Goal: Task Accomplishment & Management: Complete application form

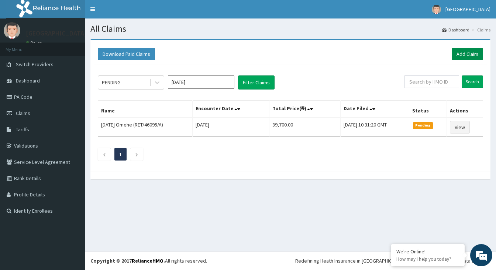
click at [464, 52] on link "Add Claim" at bounding box center [467, 54] width 31 height 13
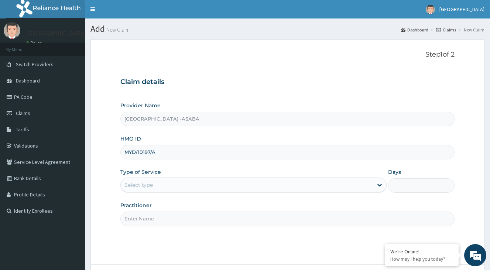
type input "MYD/10197/A"
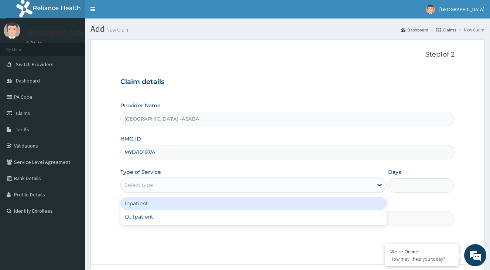
click at [158, 182] on div "Select type" at bounding box center [247, 185] width 252 height 12
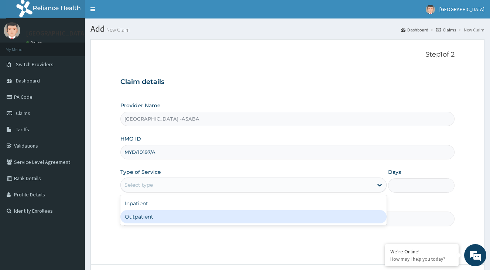
click at [141, 218] on div "Outpatient" at bounding box center [253, 216] width 266 height 13
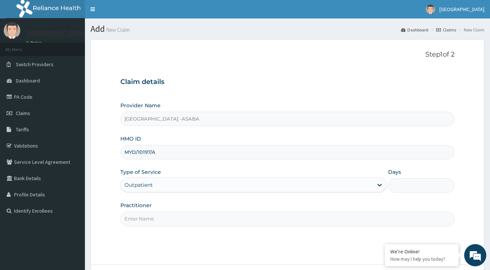
type input "1"
click at [156, 222] on input "Practitioner" at bounding box center [287, 218] width 334 height 14
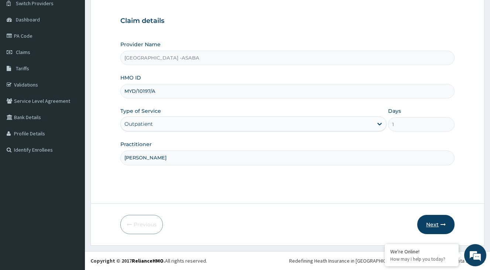
type input "OKEKE"
click at [428, 223] on button "Next" at bounding box center [435, 224] width 37 height 19
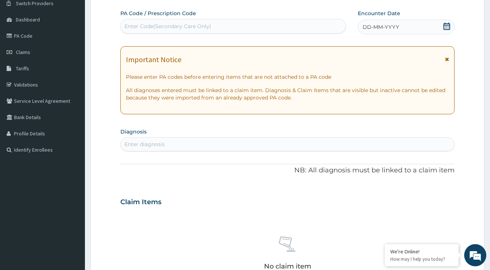
click at [448, 27] on icon at bounding box center [446, 26] width 7 height 7
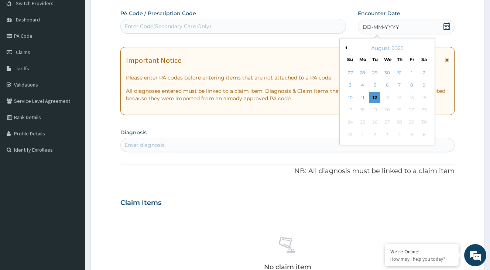
click at [346, 46] on button "Previous Month" at bounding box center [346, 48] width 4 height 4
click at [428, 48] on button "Next Month" at bounding box center [429, 48] width 4 height 4
click at [400, 109] on div "26" at bounding box center [399, 109] width 11 height 11
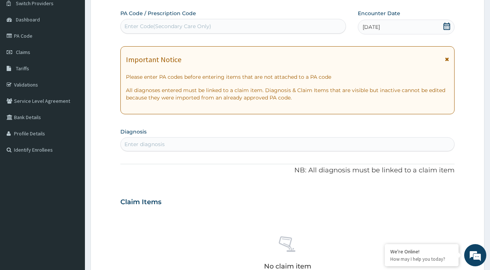
drag, startPoint x: 141, startPoint y: 144, endPoint x: 145, endPoint y: 146, distance: 4.3
click at [141, 144] on div "Enter diagnosis" at bounding box center [144, 143] width 40 height 7
click at [140, 144] on input "MAMALARIA" at bounding box center [141, 143] width 34 height 7
type input "MALARIA"
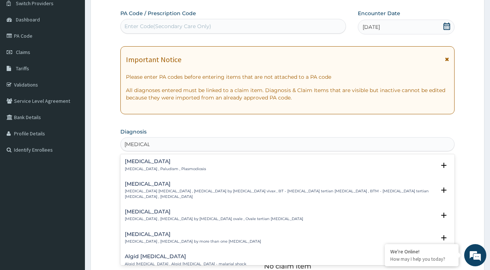
click at [132, 162] on h4 "Malaria" at bounding box center [165, 161] width 81 height 6
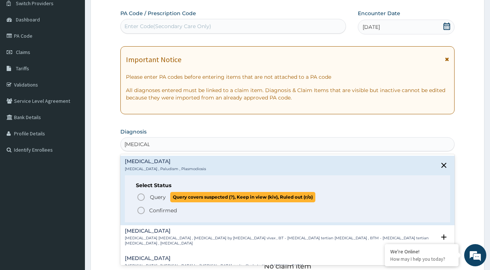
click at [140, 195] on icon "status option query" at bounding box center [141, 196] width 9 height 9
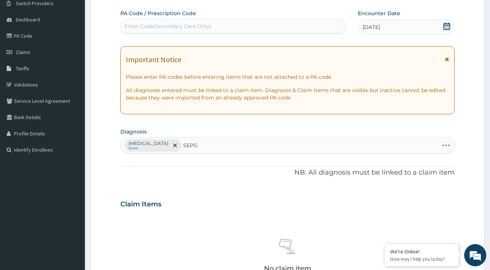
type input "SEPSIS"
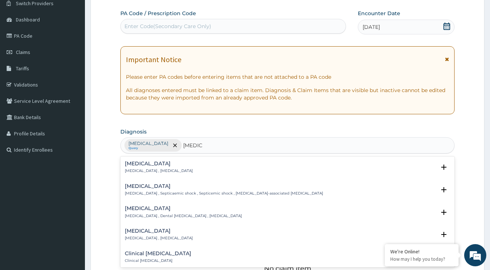
click at [129, 166] on h4 "Sepsis" at bounding box center [159, 164] width 68 height 6
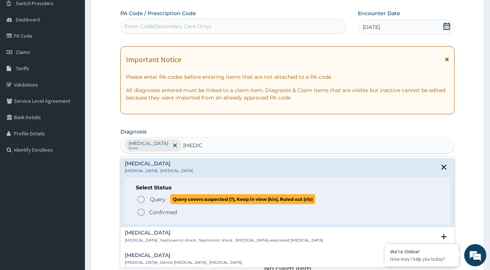
drag, startPoint x: 141, startPoint y: 198, endPoint x: 146, endPoint y: 191, distance: 8.5
click at [141, 198] on icon "status option query" at bounding box center [141, 199] width 9 height 9
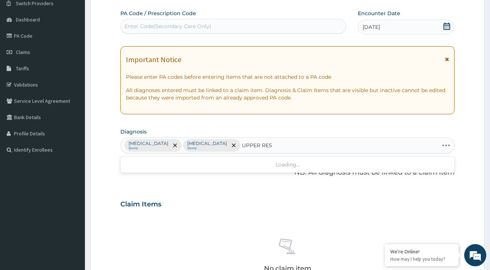
type input "UPPER RESP"
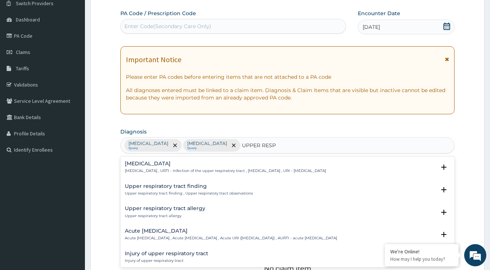
click at [155, 160] on div "Upper respiratory infection Upper respiratory infection , URTI - Infection of t…" at bounding box center [287, 169] width 334 height 23
click at [155, 170] on p "Upper respiratory infection , URTI - Infection of the upper respiratory tract ,…" at bounding box center [225, 170] width 201 height 5
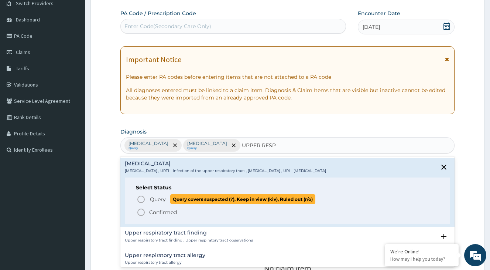
click at [142, 199] on icon "status option query" at bounding box center [141, 199] width 9 height 9
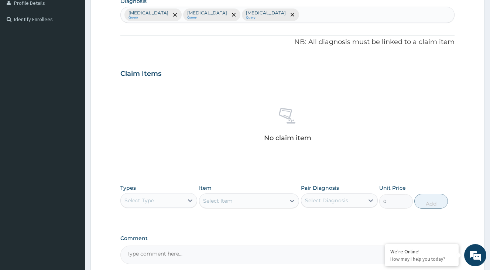
scroll to position [263, 0]
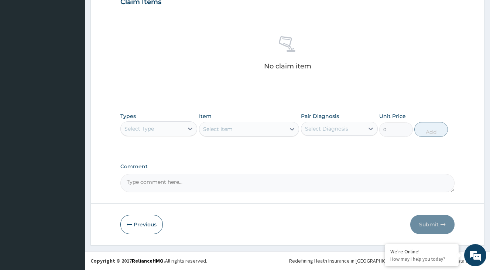
click at [157, 128] on div "Select Type" at bounding box center [152, 129] width 63 height 12
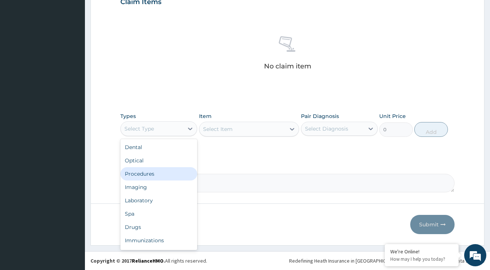
click at [155, 174] on div "Procedures" at bounding box center [158, 173] width 77 height 13
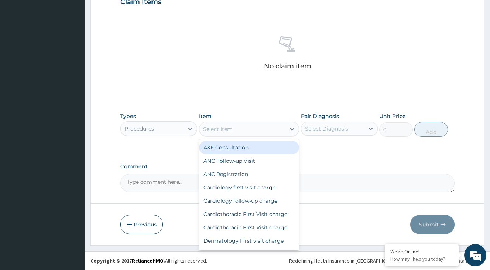
click at [288, 128] on div at bounding box center [292, 128] width 13 height 13
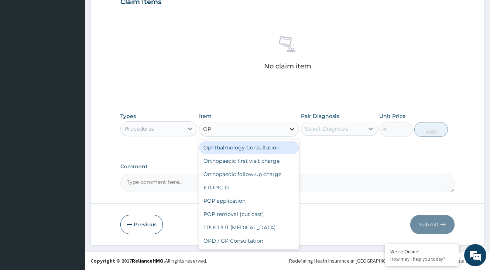
type input "OPD"
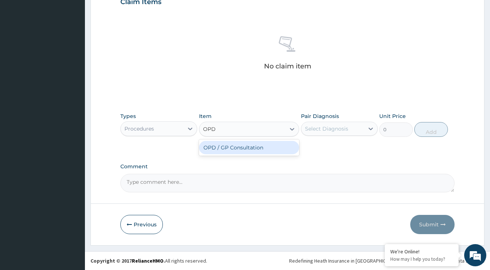
click at [268, 150] on div "OPD / GP Consultation" at bounding box center [249, 147] width 100 height 13
type input "4000"
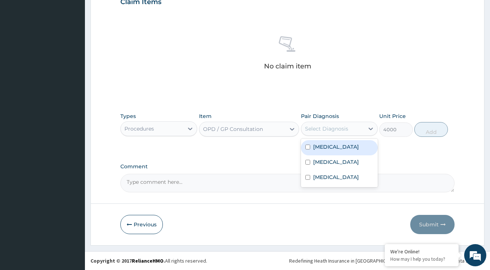
click at [326, 132] on div "Select Diagnosis" at bounding box center [326, 128] width 43 height 7
drag, startPoint x: 328, startPoint y: 147, endPoint x: 329, endPoint y: 155, distance: 8.2
click at [328, 147] on label "Malaria" at bounding box center [336, 146] width 46 height 7
checkbox input "true"
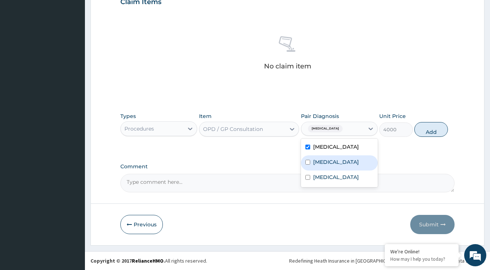
click at [326, 162] on label "Sepsis" at bounding box center [336, 161] width 46 height 7
checkbox input "true"
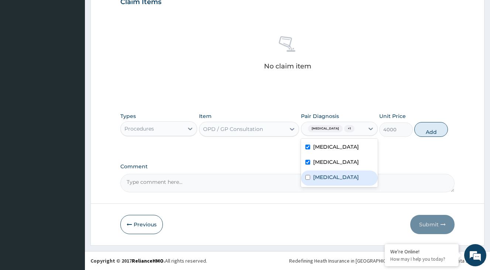
click at [324, 177] on label "Upper respiratory infection" at bounding box center [336, 176] width 46 height 7
checkbox input "true"
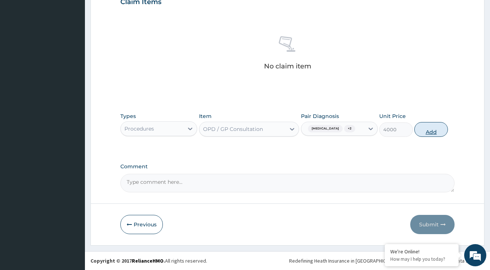
click at [430, 131] on button "Add" at bounding box center [431, 129] width 34 height 15
type input "0"
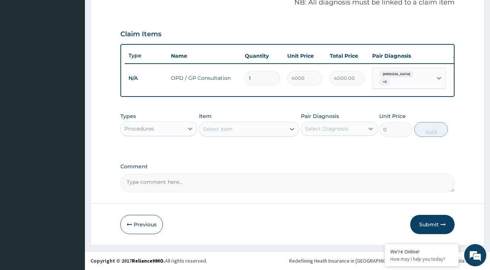
scroll to position [234, 0]
click at [156, 133] on div "Procedures" at bounding box center [152, 129] width 63 height 12
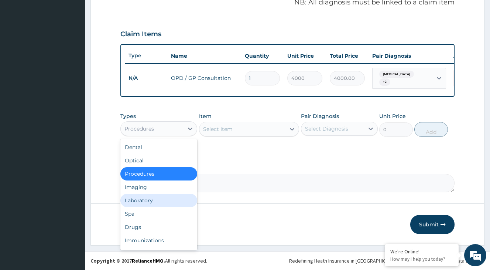
click at [155, 200] on div "Laboratory" at bounding box center [158, 200] width 77 height 13
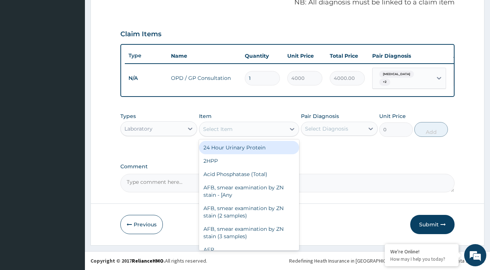
click at [283, 130] on div "Select Item" at bounding box center [242, 129] width 86 height 12
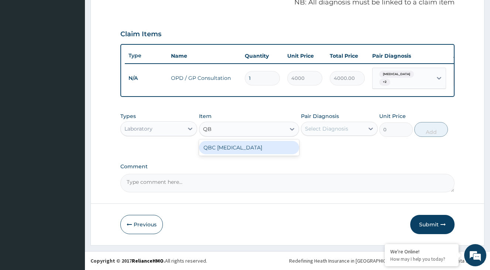
type input "QBC"
click at [265, 150] on div "QBC Malaria" at bounding box center [249, 147] width 100 height 13
type input "2000"
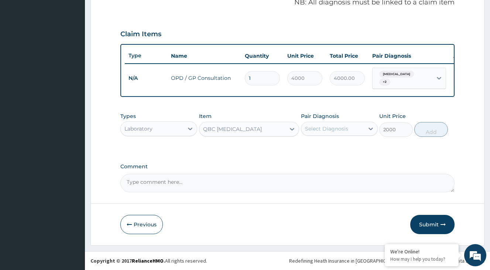
click at [321, 129] on div "Select Diagnosis" at bounding box center [326, 128] width 43 height 7
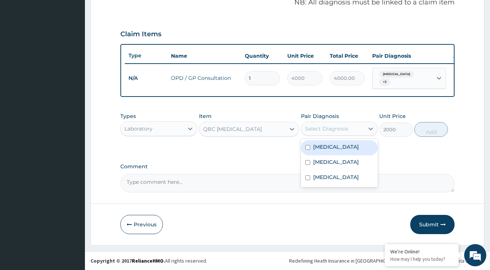
click at [321, 148] on label "Malaria" at bounding box center [336, 146] width 46 height 7
checkbox input "true"
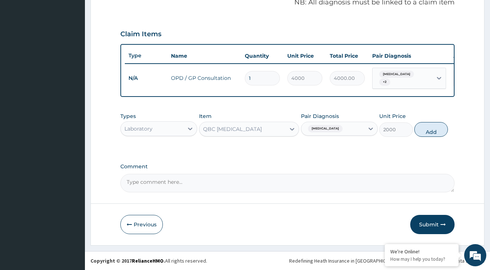
drag, startPoint x: 429, startPoint y: 133, endPoint x: 248, endPoint y: 135, distance: 181.0
click at [428, 133] on button "Add" at bounding box center [431, 129] width 34 height 15
type input "0"
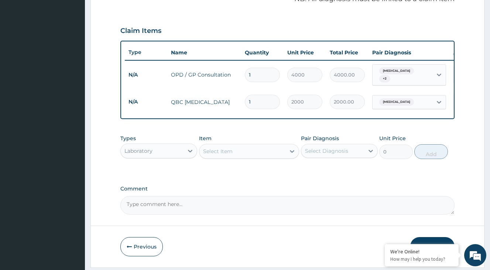
click at [242, 157] on div "Select Item" at bounding box center [242, 151] width 86 height 12
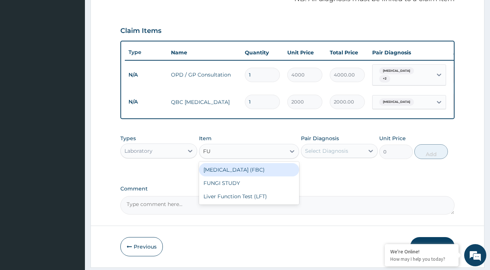
type input "FUL"
click at [240, 172] on div "Full Blood Count (FBC)" at bounding box center [249, 169] width 100 height 13
type input "6000"
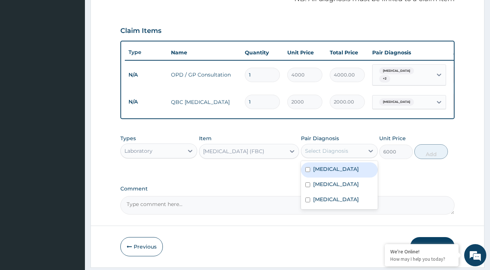
click at [318, 154] on div "Select Diagnosis" at bounding box center [326, 150] width 43 height 7
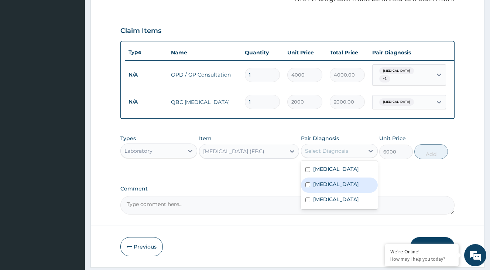
click at [339, 187] on div "Sepsis" at bounding box center [339, 184] width 77 height 15
checkbox input "true"
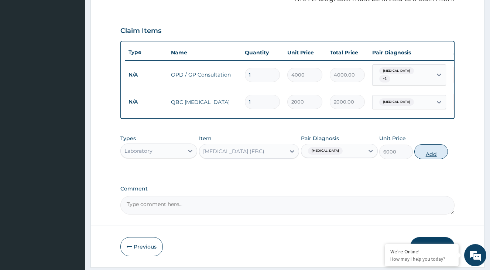
click at [428, 158] on button "Add" at bounding box center [431, 151] width 34 height 15
type input "0"
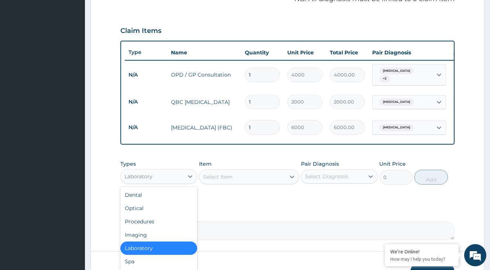
click at [163, 176] on div "Laboratory" at bounding box center [152, 176] width 63 height 12
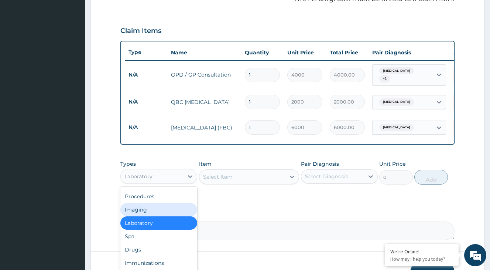
click at [262, 178] on div "Select Item" at bounding box center [242, 177] width 86 height 12
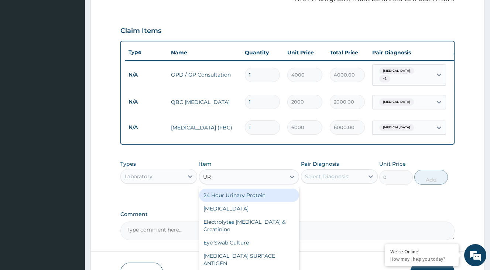
type input "URI"
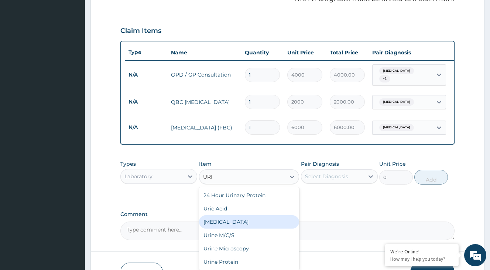
drag, startPoint x: 223, startPoint y: 228, endPoint x: 300, endPoint y: 196, distance: 83.1
click at [224, 227] on div "Urinalysis" at bounding box center [249, 221] width 100 height 13
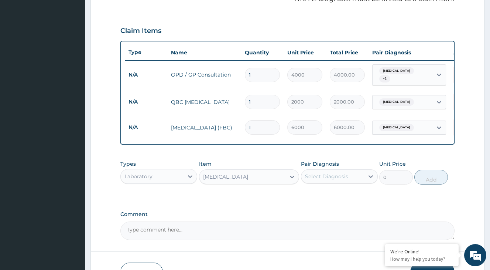
type input "2000"
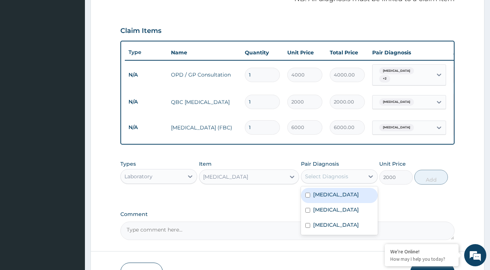
click at [337, 177] on div "Select Diagnosis" at bounding box center [326, 176] width 43 height 7
drag, startPoint x: 319, startPoint y: 200, endPoint x: 322, endPoint y: 195, distance: 6.4
click at [320, 198] on label "Malaria" at bounding box center [336, 194] width 46 height 7
checkbox input "true"
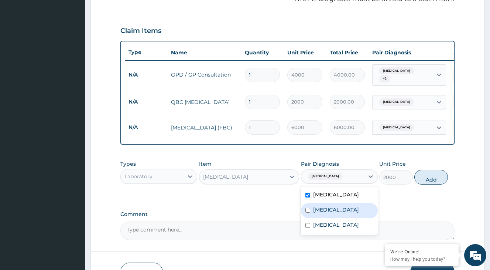
click at [320, 212] on label "Sepsis" at bounding box center [336, 209] width 46 height 7
checkbox input "true"
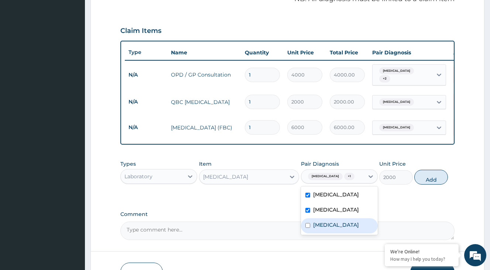
click at [318, 228] on label "Upper respiratory infection" at bounding box center [336, 224] width 46 height 7
checkbox input "true"
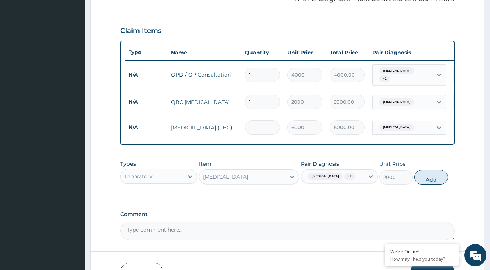
click at [430, 182] on button "Add" at bounding box center [431, 177] width 34 height 15
type input "0"
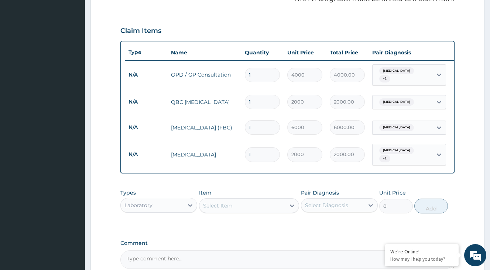
type input "0"
type input "0.00"
type input "1"
type input "2000.00"
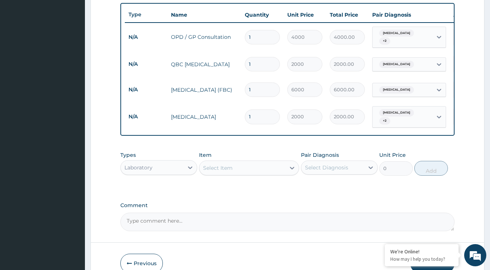
click at [163, 170] on div "Laboratory" at bounding box center [152, 167] width 63 height 12
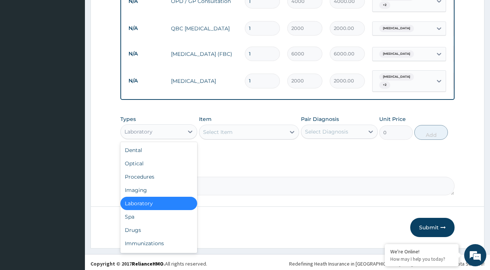
scroll to position [311, 0]
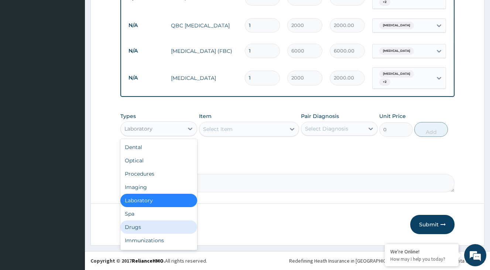
click at [148, 230] on div "Drugs" at bounding box center [158, 226] width 77 height 13
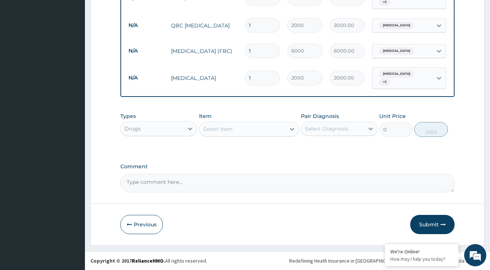
click at [284, 134] on div "Select Item" at bounding box center [242, 129] width 86 height 12
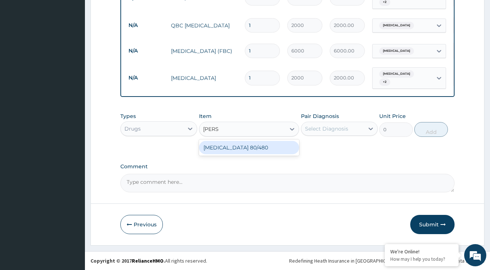
type input "COART"
click at [251, 152] on div "COARTEM 80/480" at bounding box center [249, 147] width 100 height 13
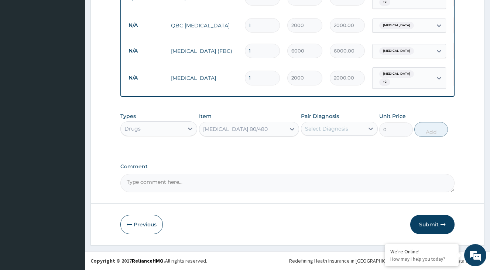
type input "4500"
click at [354, 129] on div "Select Diagnosis" at bounding box center [332, 129] width 63 height 12
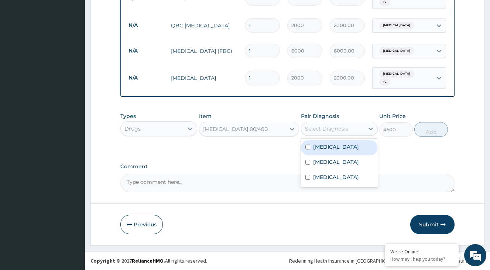
click at [349, 152] on div "Malaria" at bounding box center [339, 147] width 77 height 15
checkbox input "true"
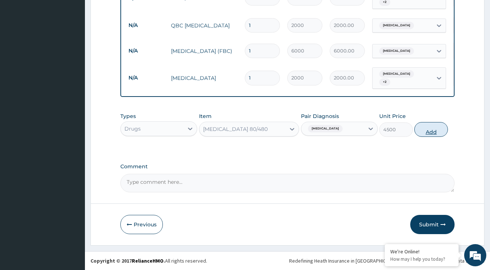
click at [432, 132] on button "Add" at bounding box center [431, 129] width 34 height 15
type input "0"
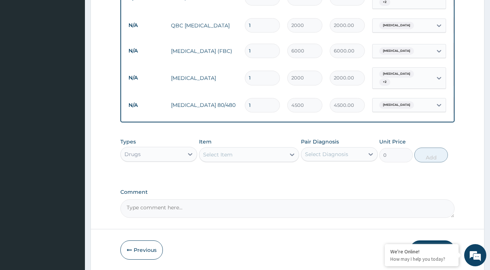
click at [247, 156] on div "Select Item" at bounding box center [242, 154] width 86 height 12
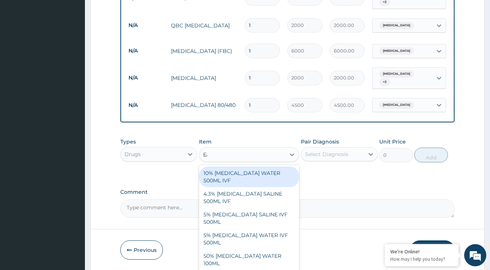
type input "EAS"
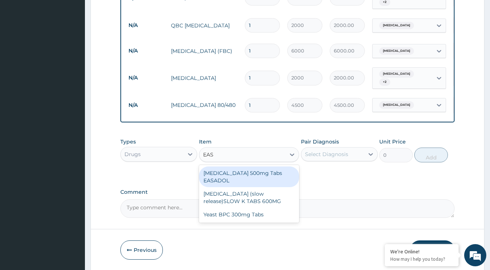
click at [257, 173] on div "Paracetamol 500mg Tabs EASADOL" at bounding box center [249, 176] width 100 height 21
type input "20"
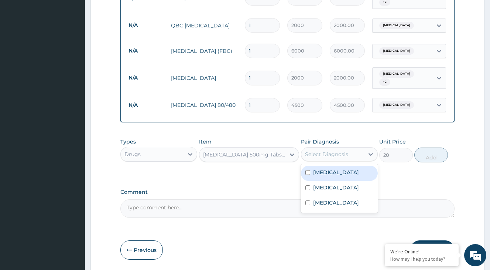
click at [349, 154] on div "Select Diagnosis" at bounding box center [332, 154] width 63 height 12
click at [332, 175] on label "Malaria" at bounding box center [336, 171] width 46 height 7
checkbox input "true"
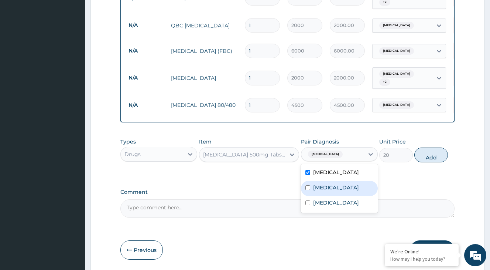
click at [331, 191] on div "Sepsis" at bounding box center [339, 188] width 77 height 15
checkbox input "true"
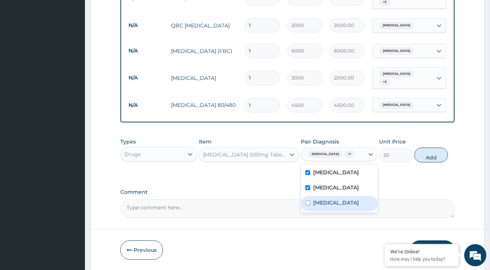
click at [331, 202] on label "Upper respiratory infection" at bounding box center [336, 202] width 46 height 7
checkbox input "true"
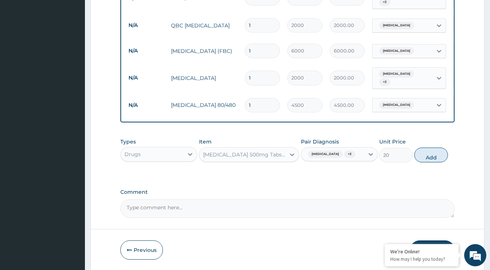
drag, startPoint x: 430, startPoint y: 157, endPoint x: 310, endPoint y: 166, distance: 120.0
click at [430, 157] on button "Add" at bounding box center [431, 154] width 34 height 15
type input "0"
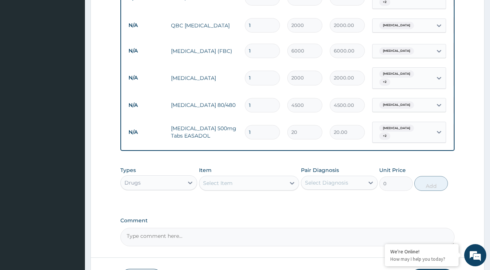
click at [263, 180] on div "Select Item" at bounding box center [242, 183] width 86 height 12
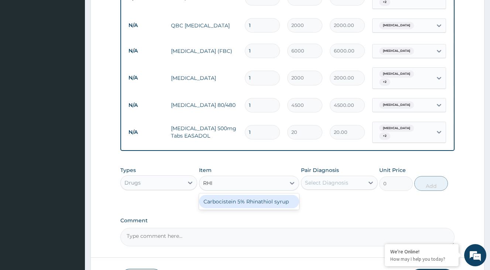
type input "RHIN"
click at [270, 198] on div "Carbocistein 5% Rhinathiol syrup" at bounding box center [249, 201] width 100 height 13
type input "3200"
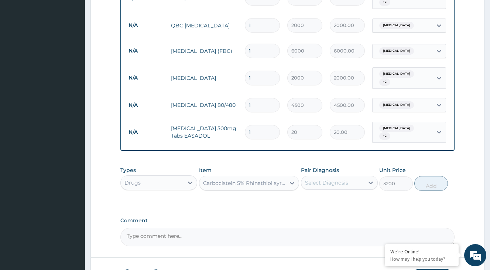
click at [351, 183] on div "Select Diagnosis" at bounding box center [332, 183] width 63 height 12
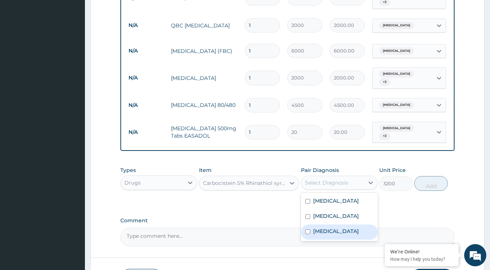
click at [332, 235] on label "Upper respiratory infection" at bounding box center [336, 230] width 46 height 7
checkbox input "true"
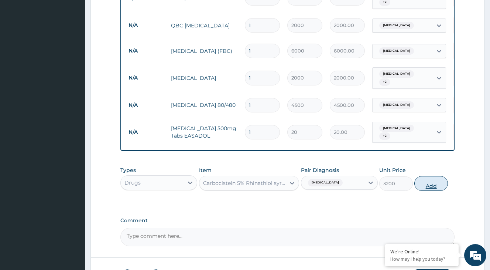
click at [432, 181] on button "Add" at bounding box center [431, 183] width 34 height 15
type input "0"
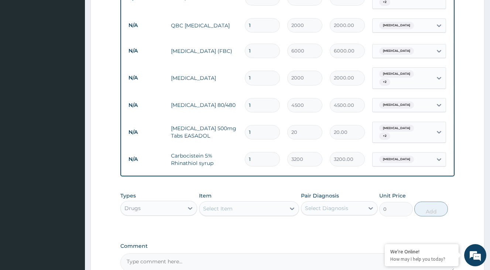
click at [242, 209] on div "Select Item" at bounding box center [242, 208] width 86 height 12
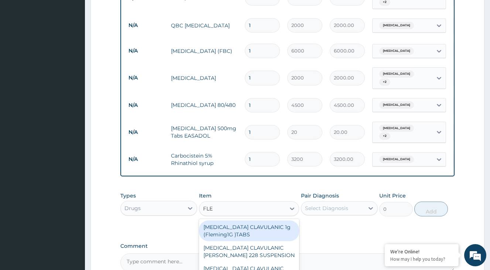
type input "FLEM"
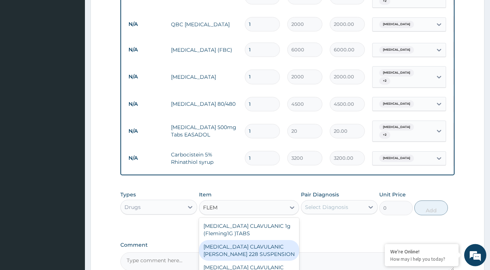
scroll to position [387, 0]
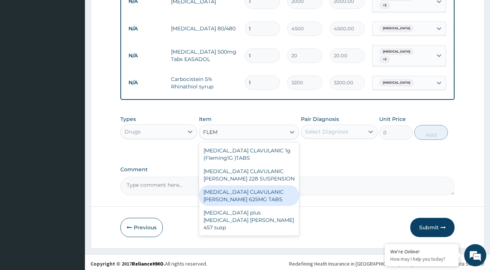
click at [264, 198] on div "AMOXICILLIN CLAVULANIC FLEMING 625MG TABS" at bounding box center [249, 195] width 100 height 21
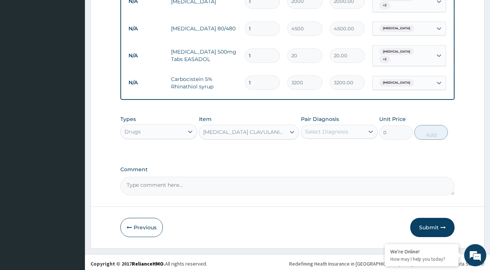
type input "350"
click at [340, 128] on div "Select Diagnosis" at bounding box center [326, 131] width 43 height 7
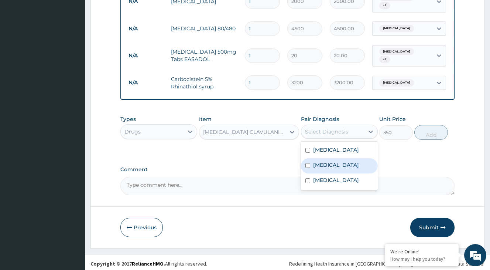
click at [342, 161] on div "Sepsis" at bounding box center [339, 165] width 77 height 15
checkbox input "true"
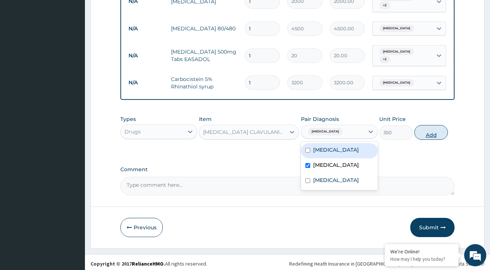
click at [430, 132] on button "Add" at bounding box center [431, 132] width 34 height 15
type input "0"
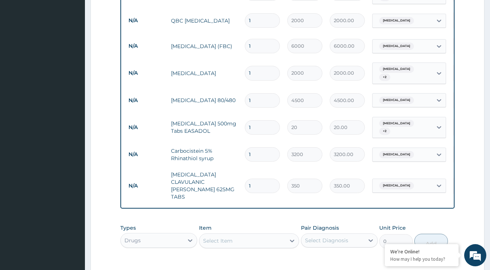
scroll to position [312, 0]
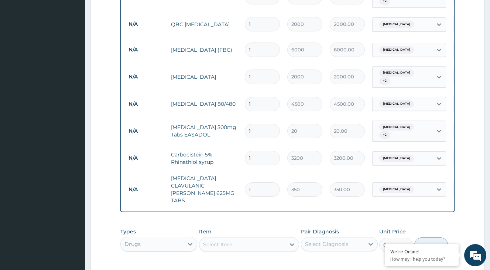
click at [261, 182] on input "1" at bounding box center [262, 189] width 35 height 14
type input "14"
type input "4900.00"
type input "14"
drag, startPoint x: 253, startPoint y: 122, endPoint x: 189, endPoint y: 122, distance: 64.6
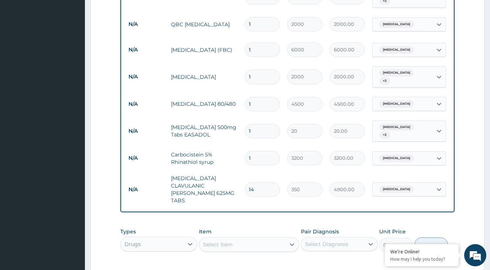
click at [245, 124] on input "1" at bounding box center [262, 131] width 35 height 14
type input "2"
type input "40.00"
type input "20"
type input "400.00"
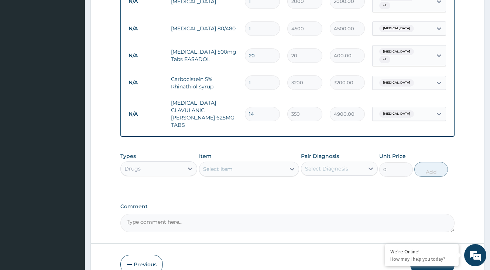
scroll to position [417, 0]
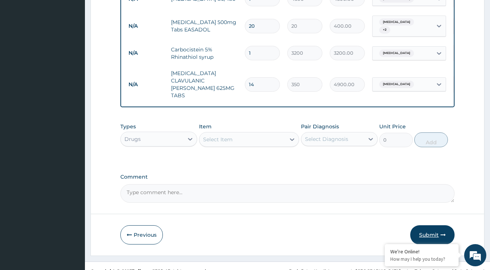
type input "20"
click at [430, 225] on button "Submit" at bounding box center [432, 234] width 44 height 19
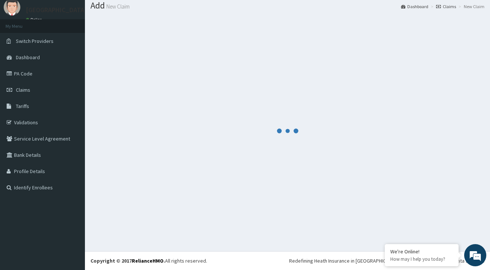
scroll to position [23, 0]
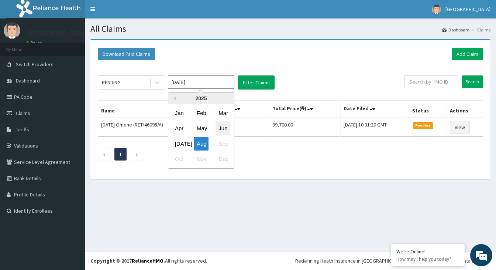
click at [223, 130] on div "Jun" at bounding box center [223, 129] width 15 height 14
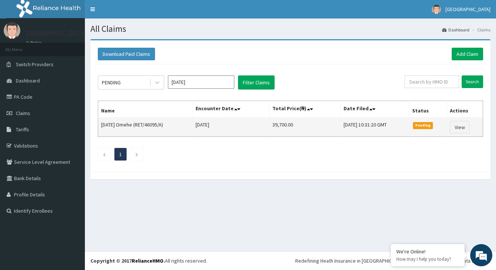
type input "Jun 2025"
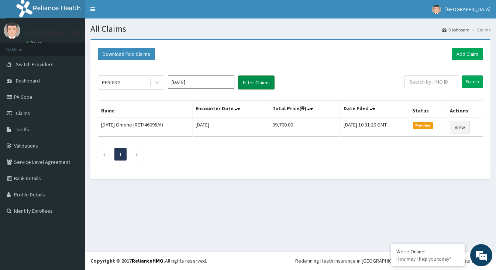
click at [247, 81] on button "Filter Claims" at bounding box center [256, 82] width 37 height 14
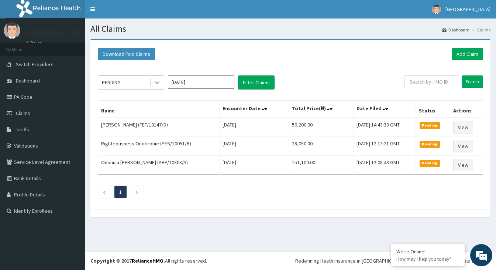
click at [157, 83] on icon at bounding box center [157, 82] width 7 height 7
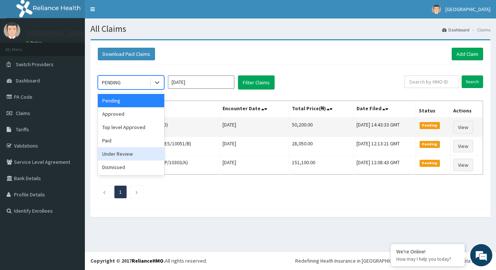
click at [196, 119] on td "Joy Nkpachi (FET/10147/D)" at bounding box center [159, 126] width 122 height 19
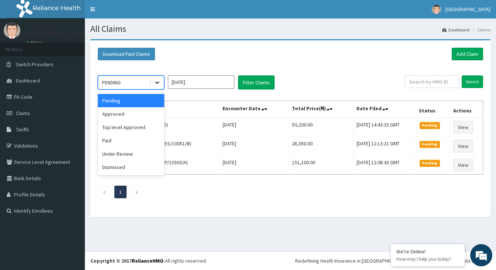
click at [157, 86] on div at bounding box center [157, 82] width 13 height 13
click at [119, 113] on div "Approved" at bounding box center [131, 113] width 66 height 13
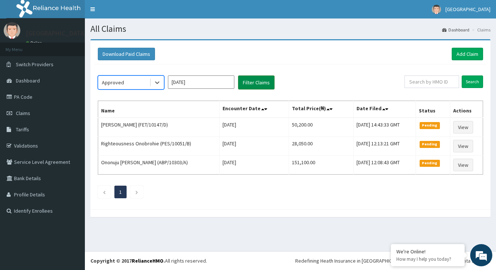
click at [259, 81] on button "Filter Claims" at bounding box center [256, 82] width 37 height 14
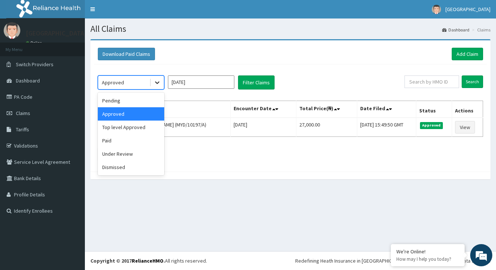
click at [157, 80] on icon at bounding box center [157, 82] width 7 height 7
click at [135, 154] on div "Under Review" at bounding box center [131, 153] width 66 height 13
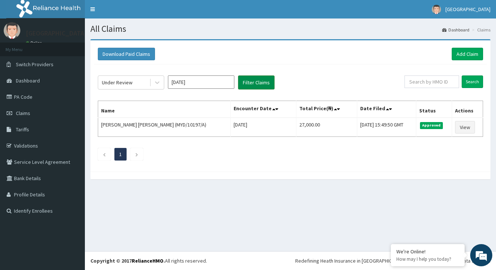
click at [261, 81] on button "Filter Claims" at bounding box center [256, 82] width 37 height 14
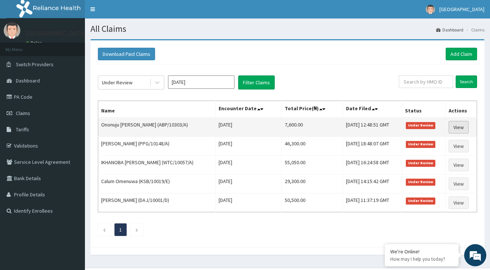
click at [465, 127] on link "View" at bounding box center [459, 127] width 20 height 13
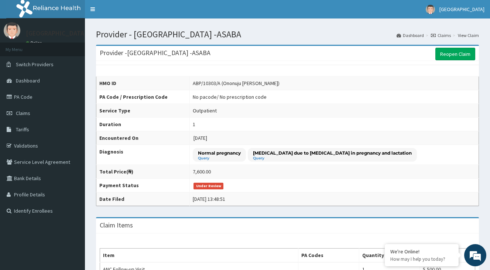
click at [474, 37] on link "View Claim" at bounding box center [468, 35] width 21 height 6
